Goal: Task Accomplishment & Management: Use online tool/utility

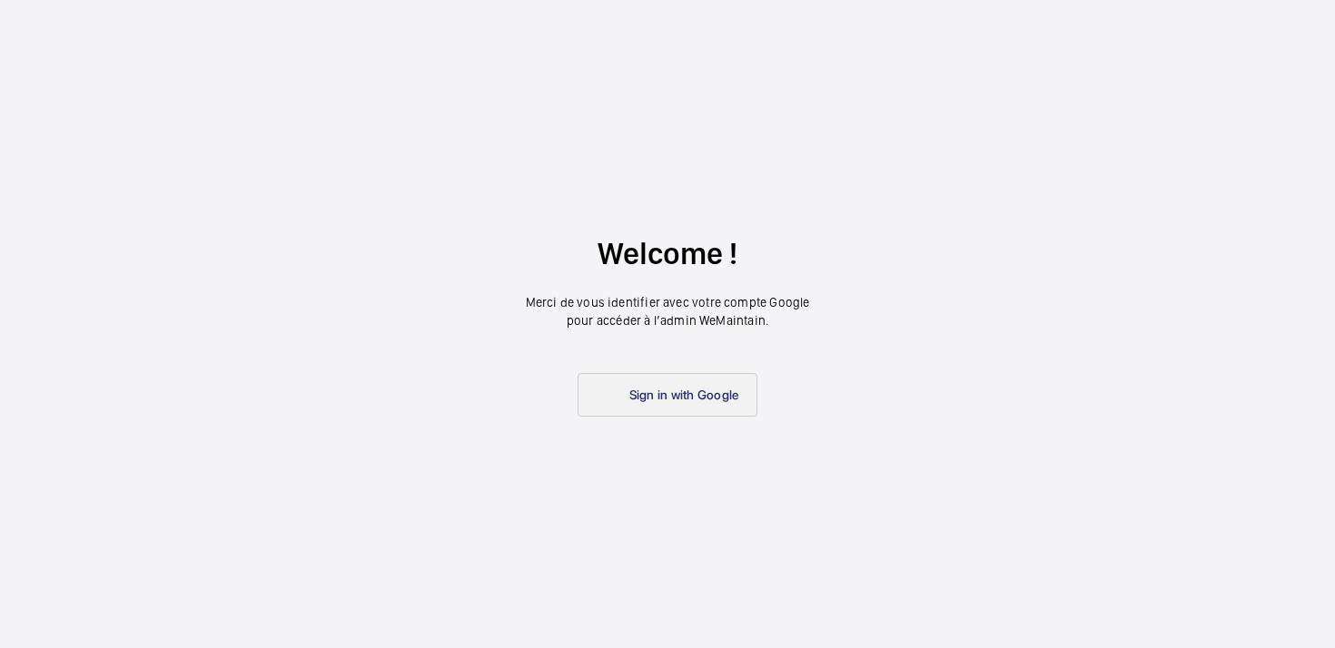
click at [671, 395] on span "Sign in with Google" at bounding box center [684, 395] width 110 height 15
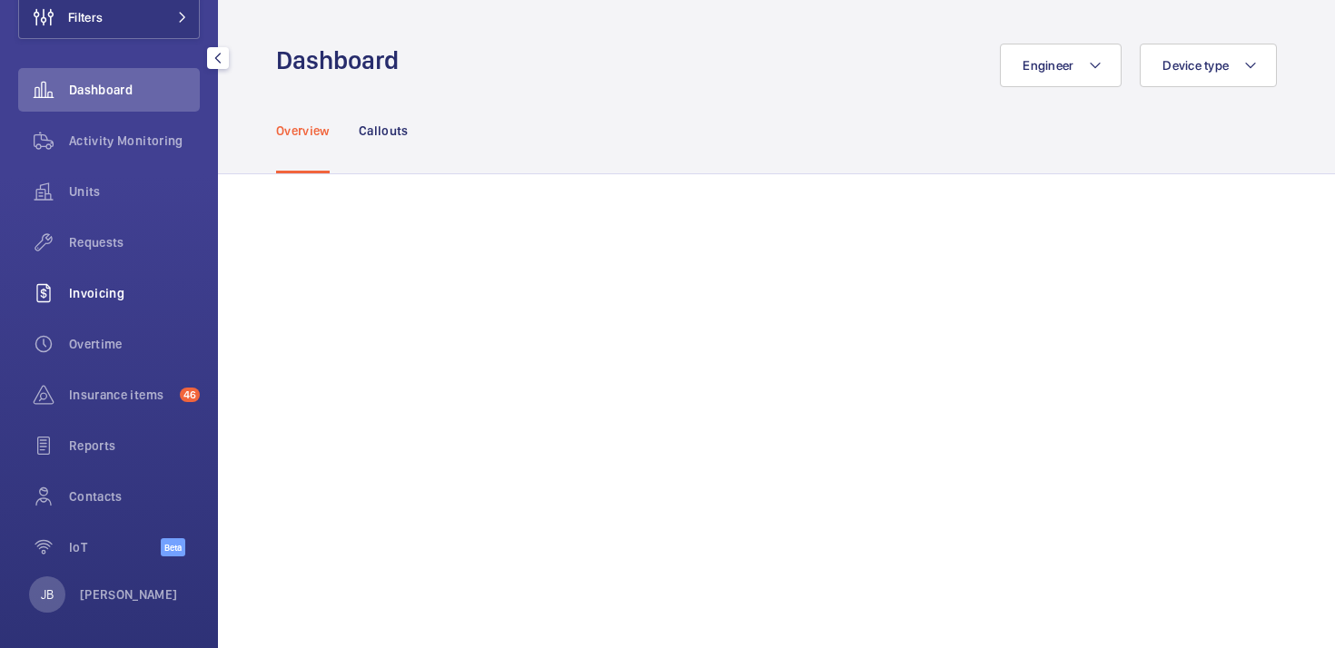
scroll to position [129, 0]
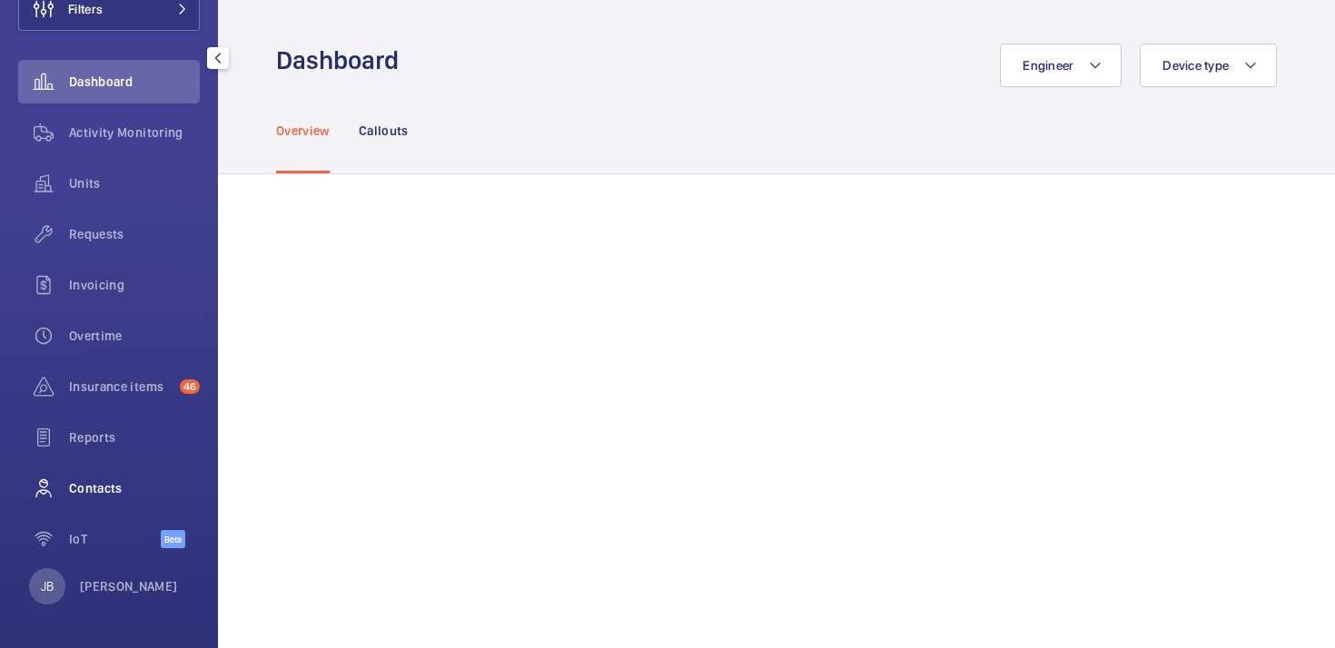
click at [99, 497] on div "Contacts" at bounding box center [109, 489] width 182 height 44
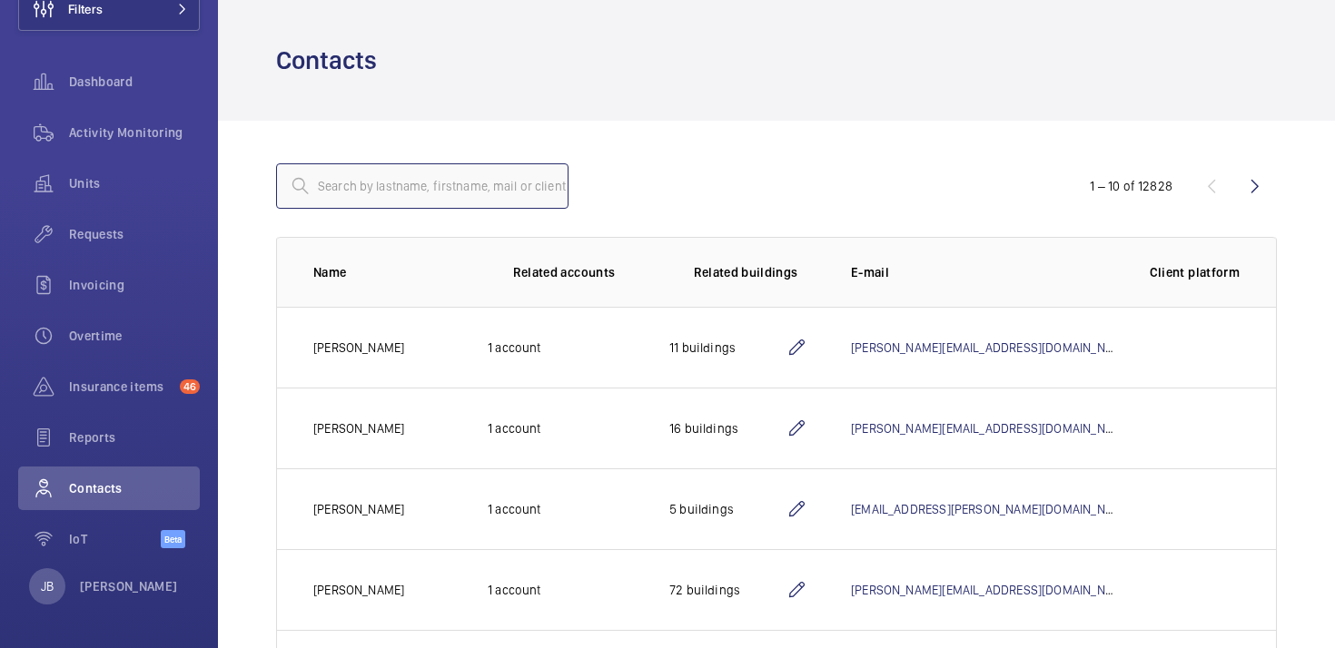
click at [417, 183] on input "text" at bounding box center [422, 185] width 292 height 45
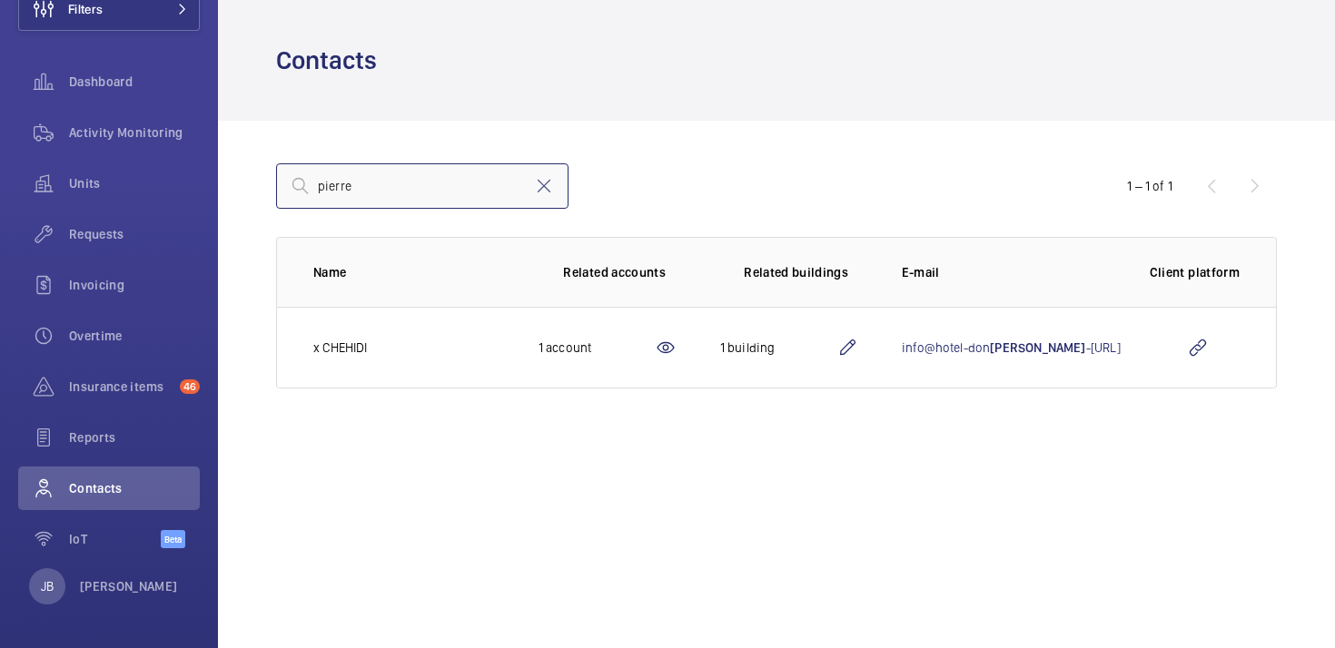
type input "pierre"
click at [545, 188] on mat-icon at bounding box center [544, 186] width 22 height 22
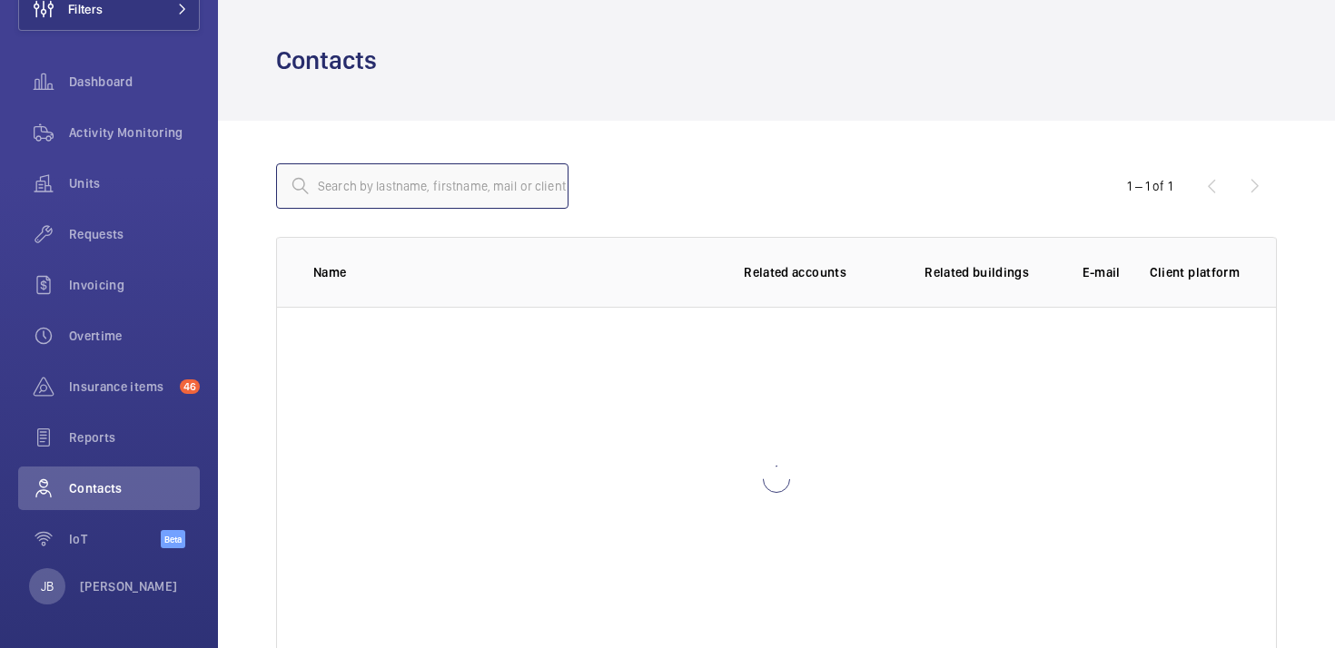
click at [441, 185] on input "text" at bounding box center [422, 185] width 292 height 45
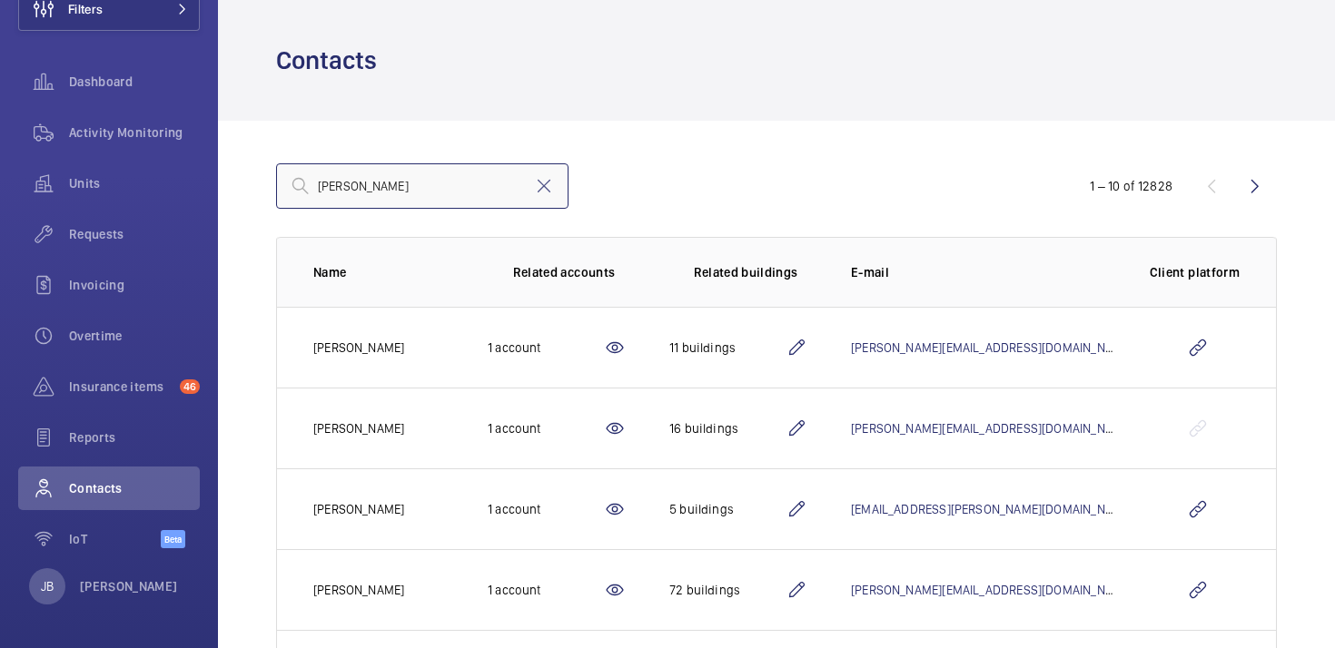
type input "[PERSON_NAME]"
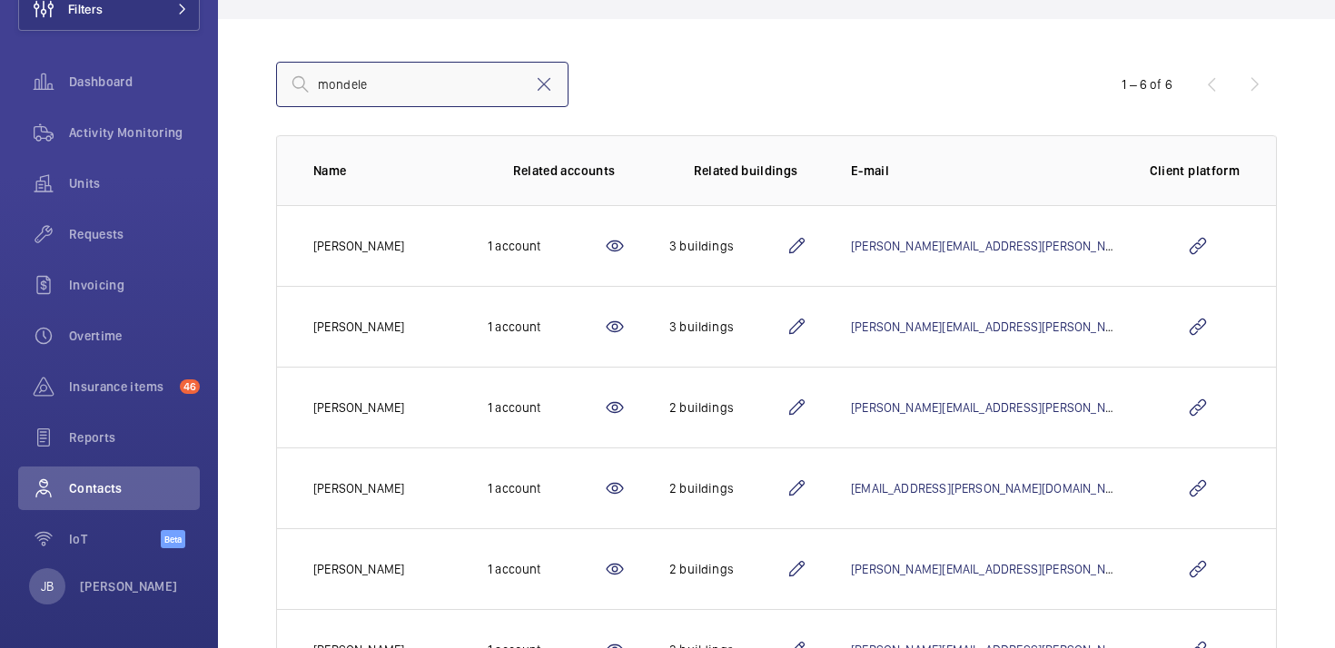
scroll to position [104, 0]
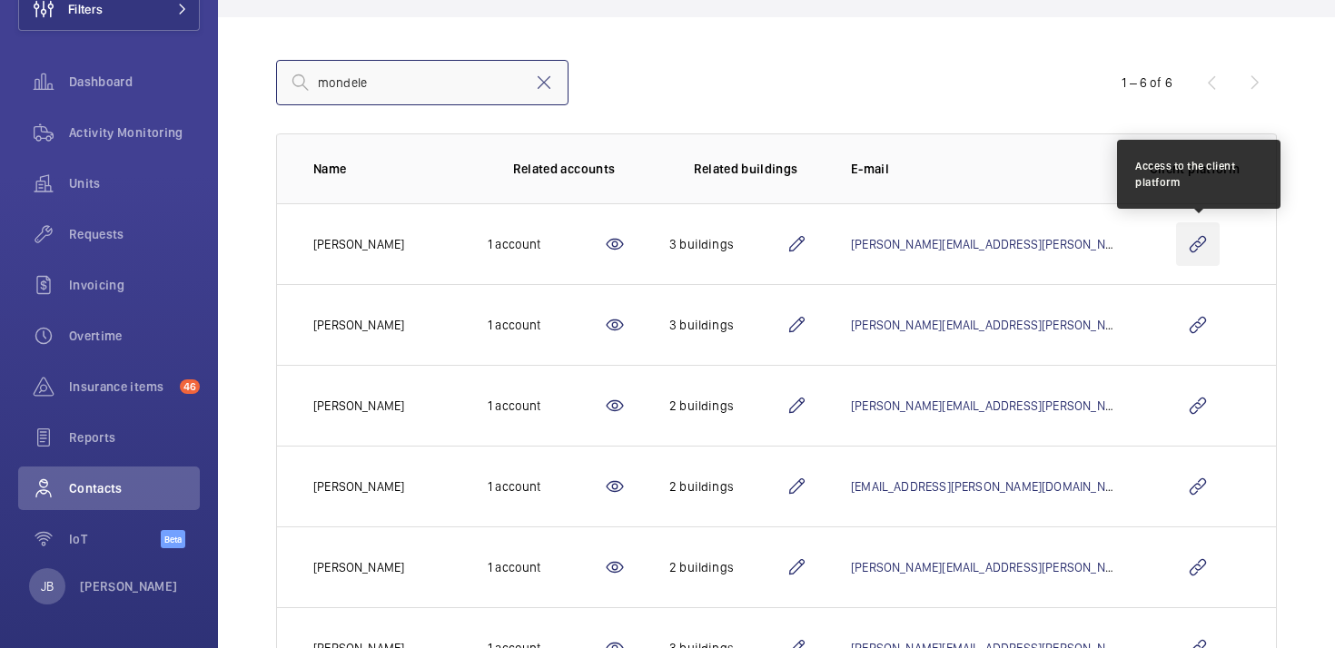
type input "mondele"
click at [1195, 261] on wm-front-icon-button at bounding box center [1198, 244] width 44 height 44
